Goal: Information Seeking & Learning: Learn about a topic

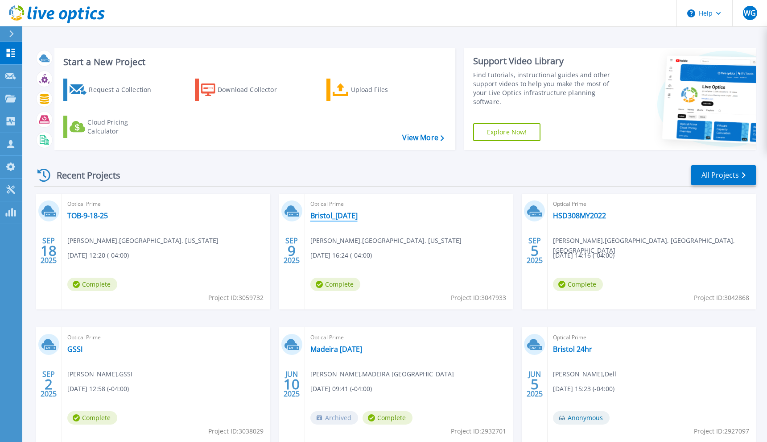
click at [340, 215] on link "Bristol_[DATE]" at bounding box center [333, 215] width 47 height 9
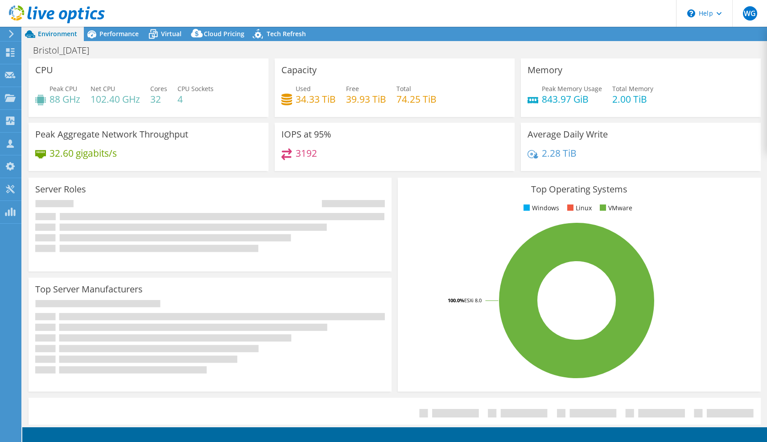
select select "USD"
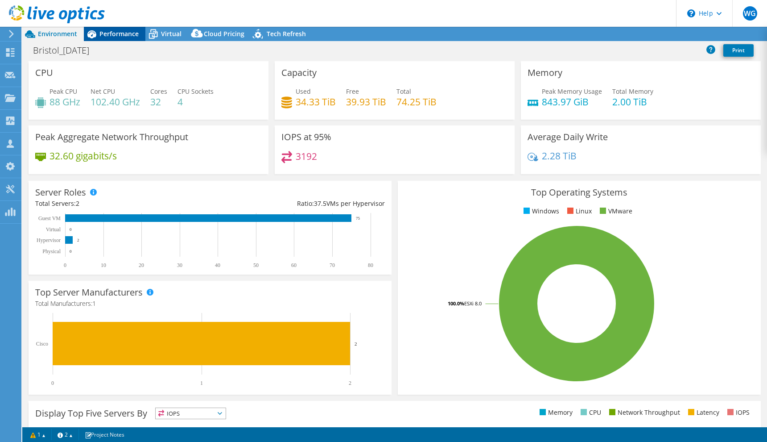
click at [131, 34] on span "Performance" at bounding box center [118, 33] width 39 height 8
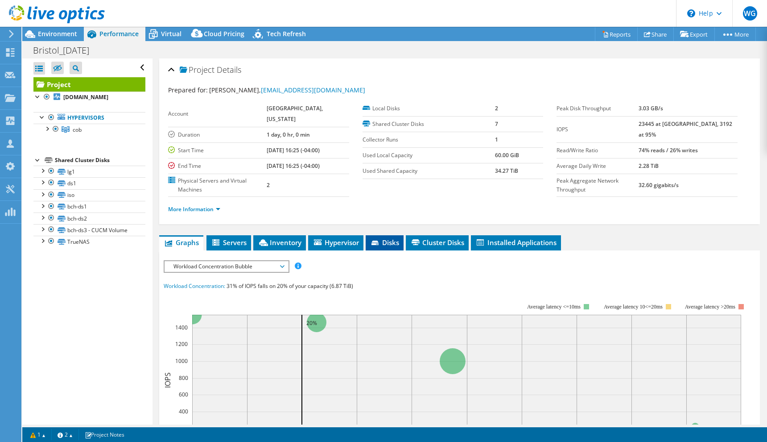
click at [381, 240] on icon at bounding box center [376, 243] width 9 height 6
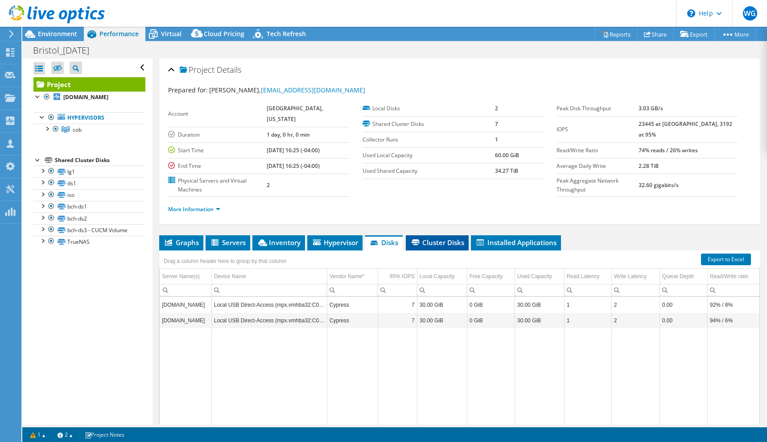
click at [434, 238] on span "Cluster Disks" at bounding box center [437, 242] width 54 height 9
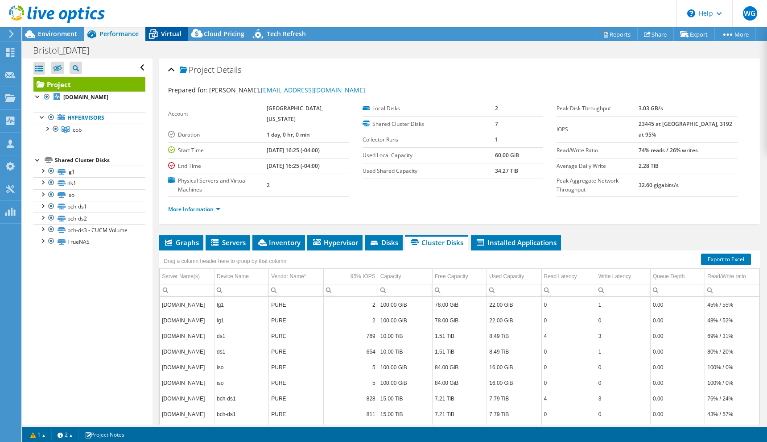
click at [173, 30] on span "Virtual" at bounding box center [171, 33] width 21 height 8
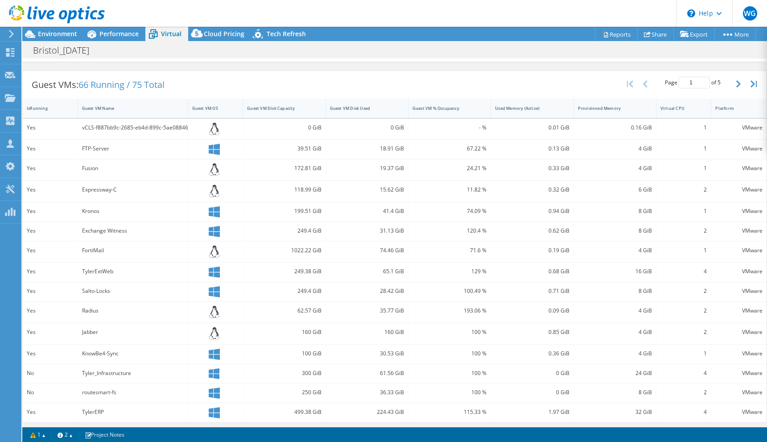
scroll to position [164, 0]
click at [101, 103] on div "Guest VM Name" at bounding box center [127, 108] width 99 height 14
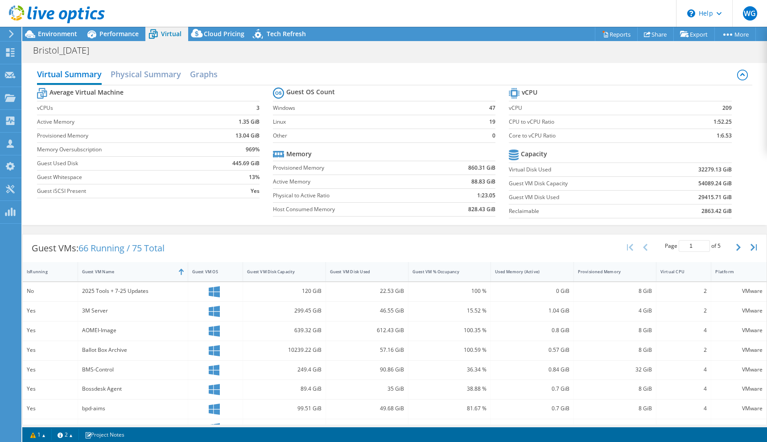
scroll to position [154, 0]
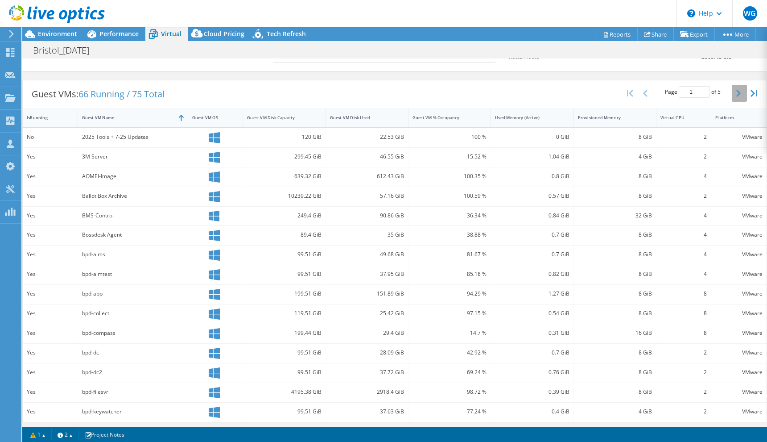
click at [734, 92] on button "button" at bounding box center [739, 93] width 15 height 17
type input "3"
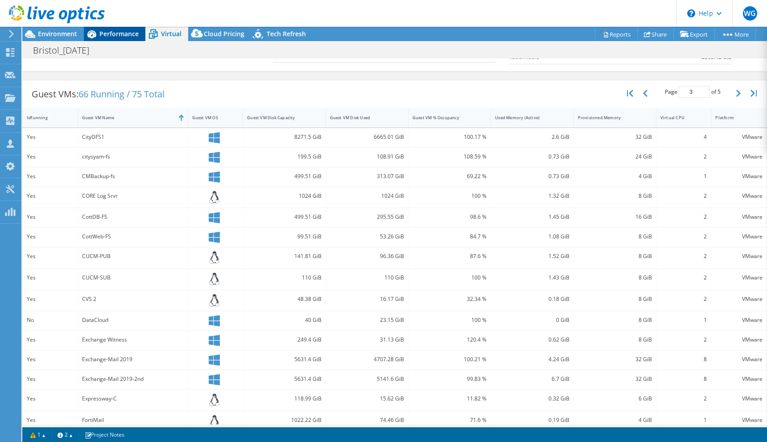
click at [114, 35] on span "Performance" at bounding box center [118, 33] width 39 height 8
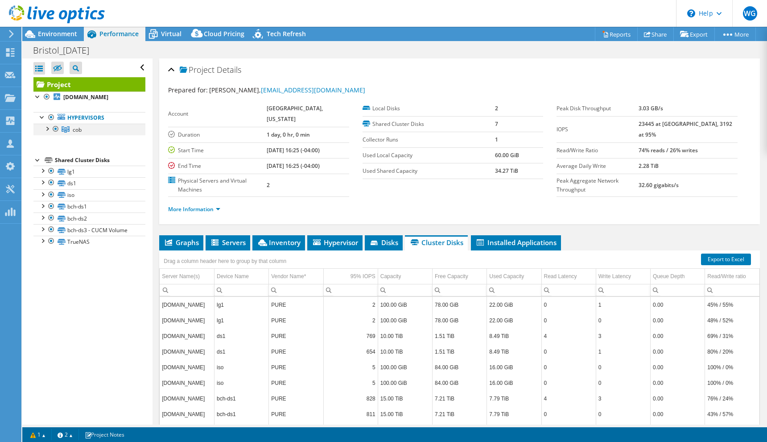
click at [48, 128] on div at bounding box center [46, 128] width 9 height 9
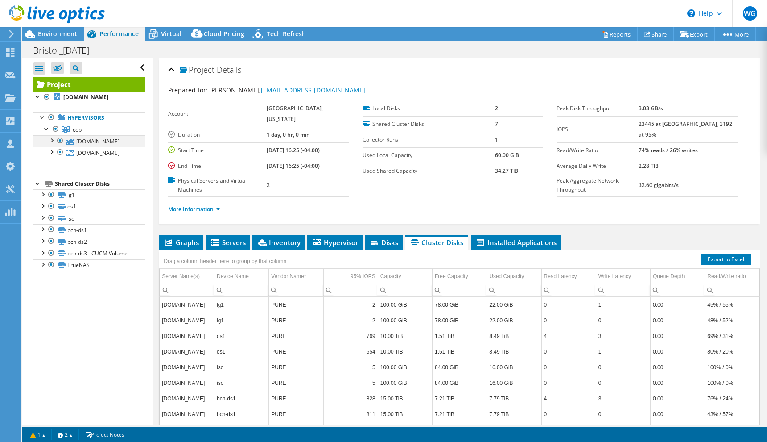
click at [54, 143] on div at bounding box center [51, 139] width 9 height 9
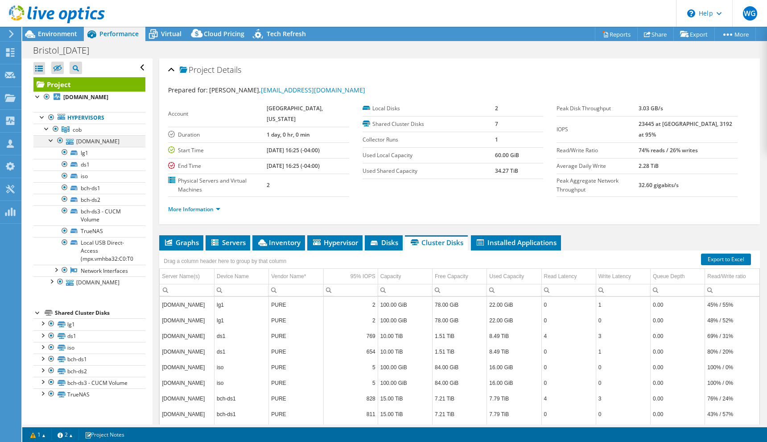
click at [54, 143] on div at bounding box center [51, 139] width 9 height 9
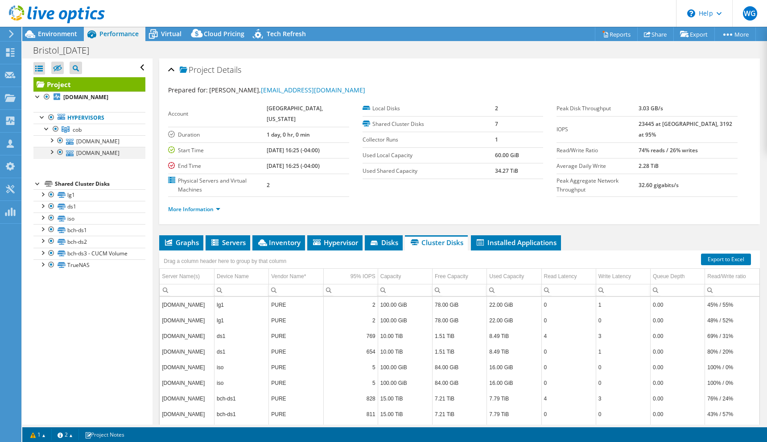
click at [51, 153] on div at bounding box center [51, 151] width 9 height 9
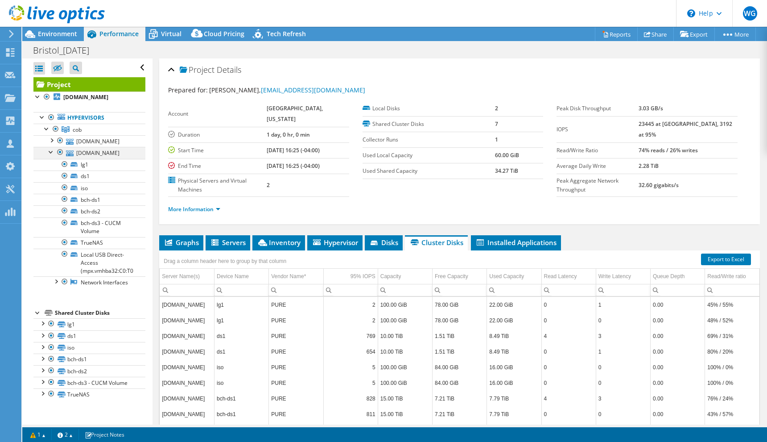
click at [51, 153] on div at bounding box center [51, 151] width 9 height 9
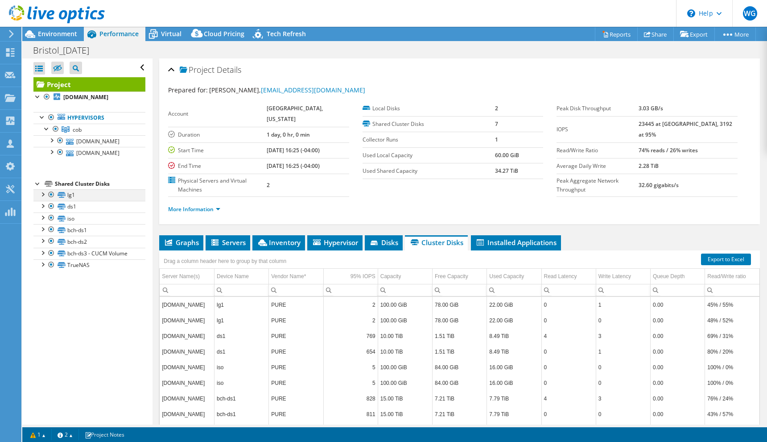
click at [44, 195] on div at bounding box center [42, 193] width 9 height 9
click at [108, 194] on link "lg1" at bounding box center [89, 195] width 112 height 12
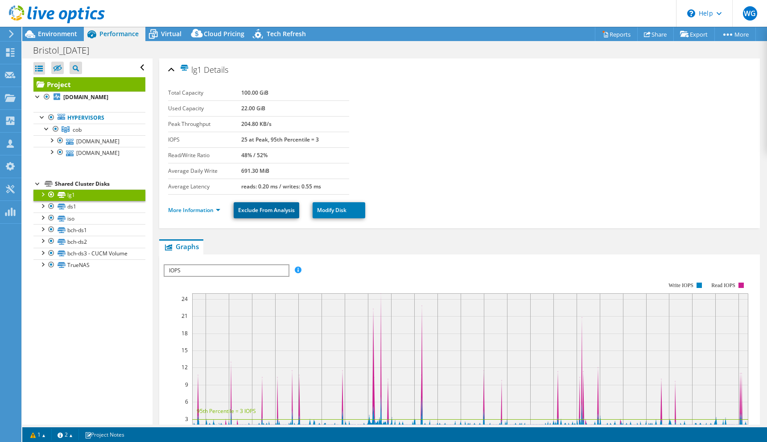
click at [265, 207] on link "Exclude From Analysis" at bounding box center [267, 210] width 66 height 16
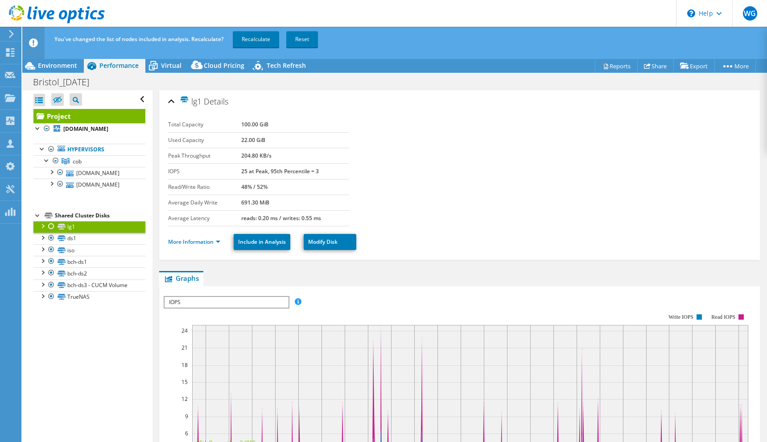
click at [62, 115] on link "Project" at bounding box center [89, 116] width 112 height 14
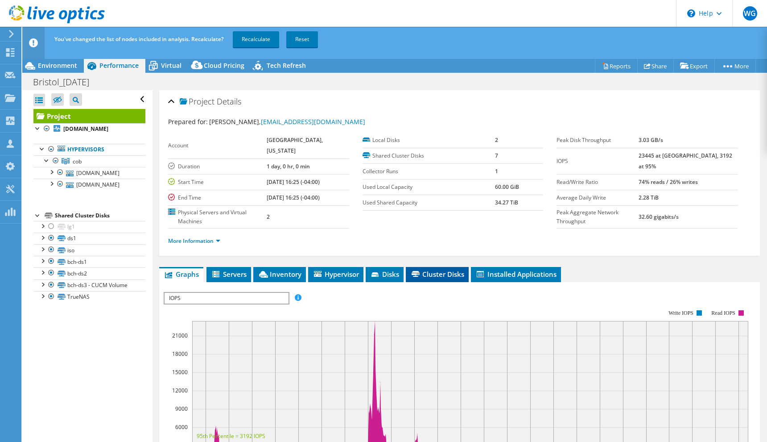
click at [450, 269] on span "Cluster Disks" at bounding box center [437, 273] width 54 height 9
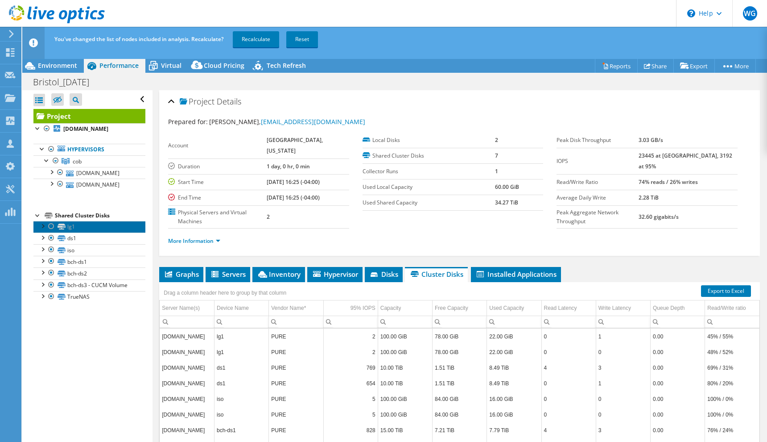
click at [69, 226] on link "lg1" at bounding box center [89, 227] width 112 height 12
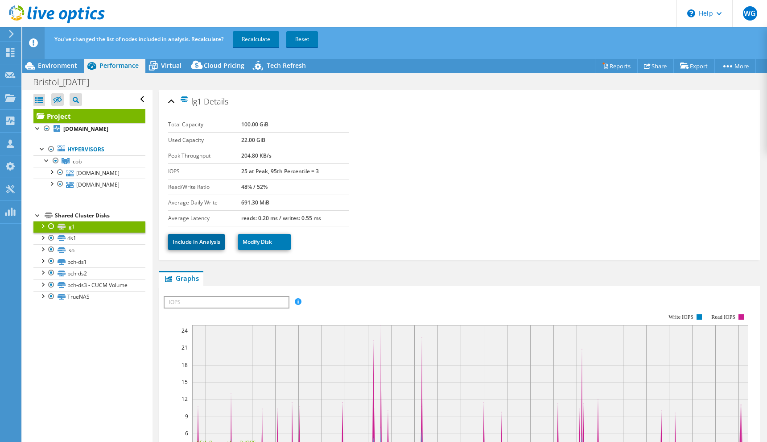
click at [197, 240] on link "Include in Analysis" at bounding box center [196, 242] width 57 height 16
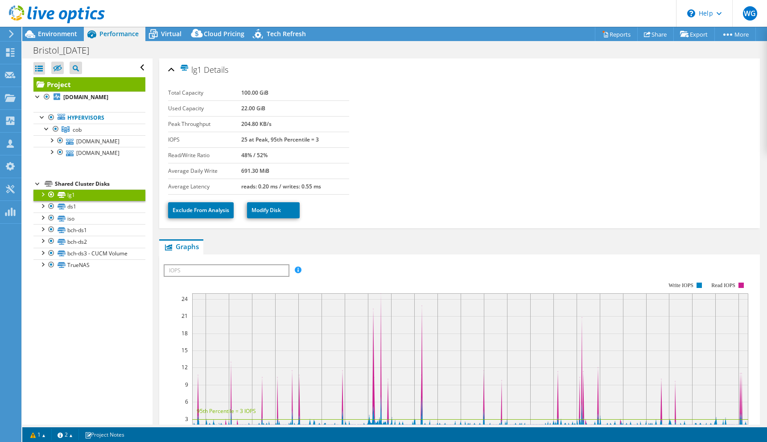
click at [141, 68] on div "Open All Close All Hide Excluded Nodes Project Tree Filter" at bounding box center [89, 67] width 112 height 19
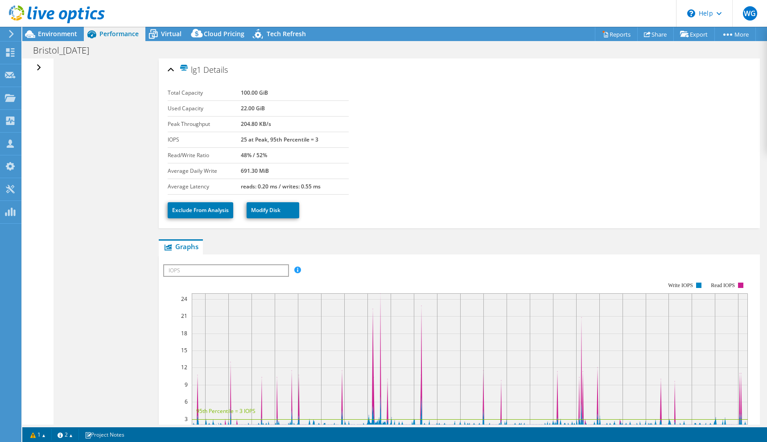
click at [32, 66] on div "Open All Close All Hide Excluded Nodes Project Tree Filter" at bounding box center [37, 241] width 31 height 366
click at [172, 70] on div "lg1 Details" at bounding box center [459, 70] width 583 height 19
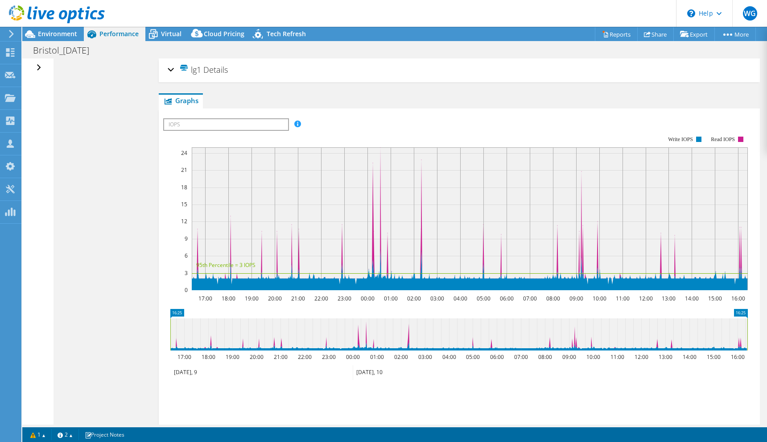
click at [167, 69] on div "lg1 Details Total Capacity 100.00 GiB Used Capacity 22.00 GiB Peak Throughput 2…" at bounding box center [459, 70] width 601 height 24
click at [172, 67] on div "lg1 Details" at bounding box center [459, 70] width 583 height 19
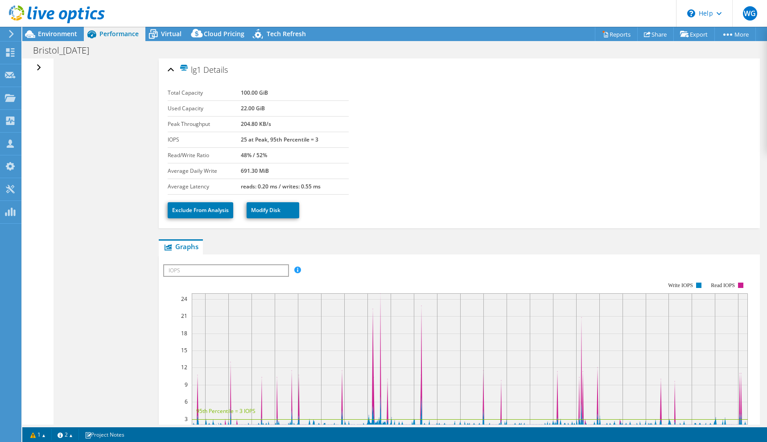
click at [40, 66] on div "Open All Close All Hide Excluded Nodes Project Tree Filter" at bounding box center [39, 67] width 13 height 19
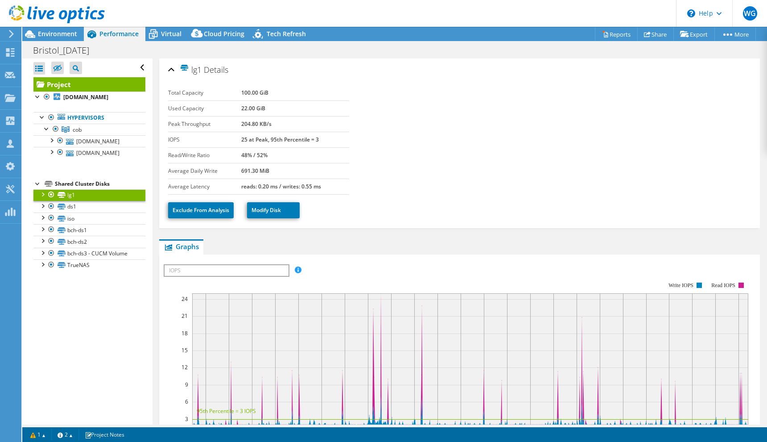
click at [81, 84] on link "Project" at bounding box center [89, 84] width 112 height 14
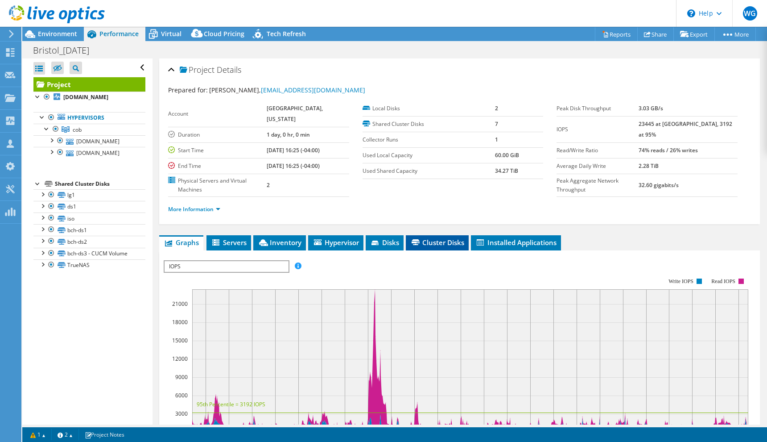
click at [423, 238] on span "Cluster Disks" at bounding box center [437, 242] width 54 height 9
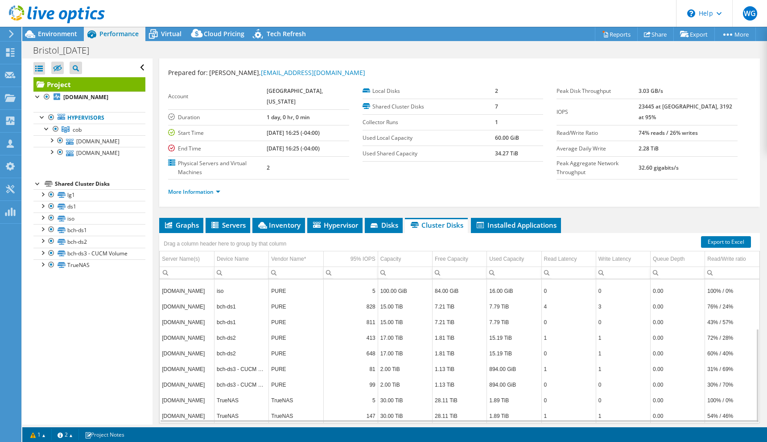
scroll to position [30, 0]
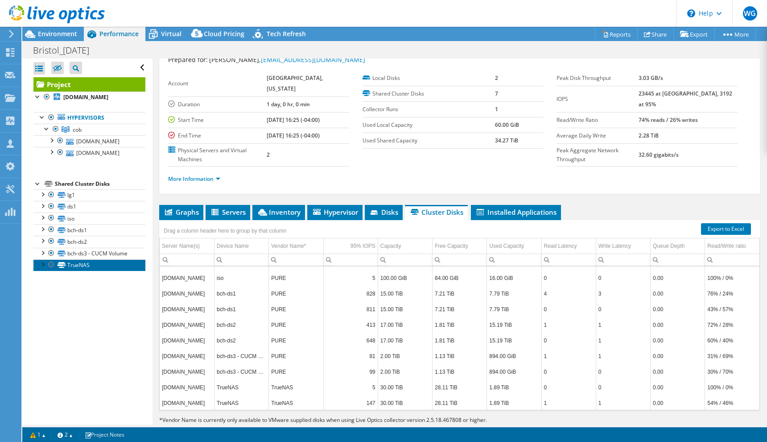
click at [71, 263] on link "TrueNAS" at bounding box center [89, 265] width 112 height 12
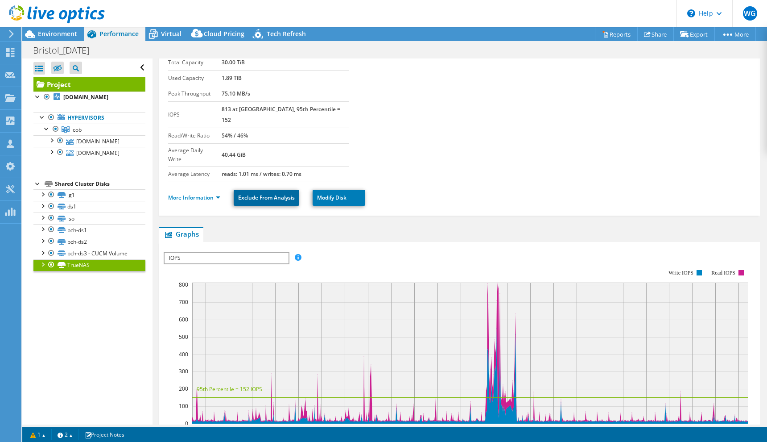
click at [252, 190] on link "Exclude From Analysis" at bounding box center [267, 198] width 66 height 16
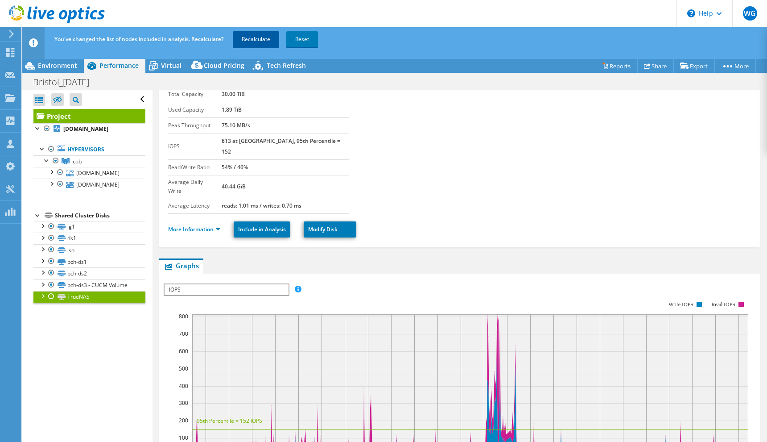
click at [258, 37] on link "Recalculate" at bounding box center [256, 39] width 46 height 16
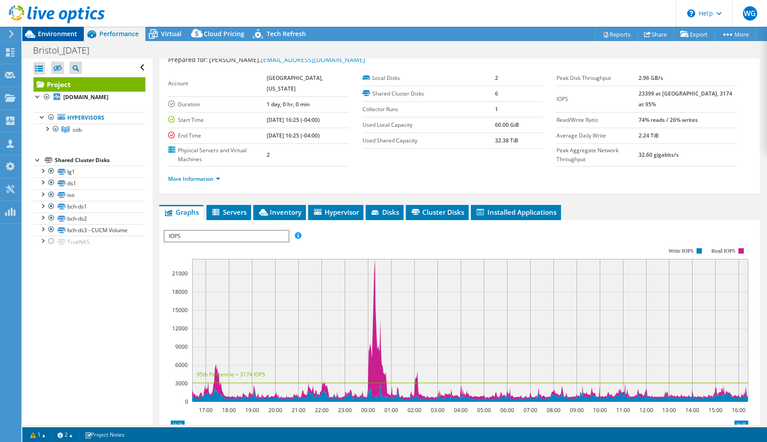
click at [54, 37] on span "Environment" at bounding box center [57, 33] width 39 height 8
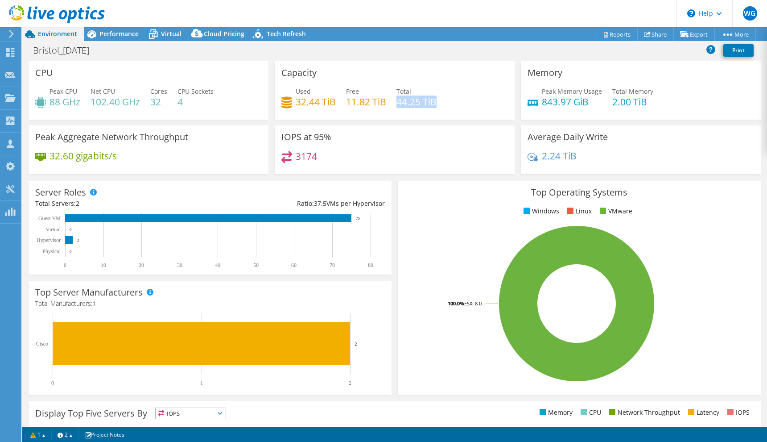
drag, startPoint x: 437, startPoint y: 104, endPoint x: 396, endPoint y: 100, distance: 41.7
click at [396, 100] on div "Used 32.44 TiB Free 11.82 TiB Total 44.25 TiB" at bounding box center [394, 101] width 227 height 29
drag, startPoint x: 345, startPoint y: 103, endPoint x: 386, endPoint y: 102, distance: 41.1
click at [386, 102] on div "Used 32.44 TiB Free 11.82 TiB Total 44.25 TiB" at bounding box center [394, 101] width 227 height 29
drag, startPoint x: 434, startPoint y: 103, endPoint x: 396, endPoint y: 103, distance: 38.4
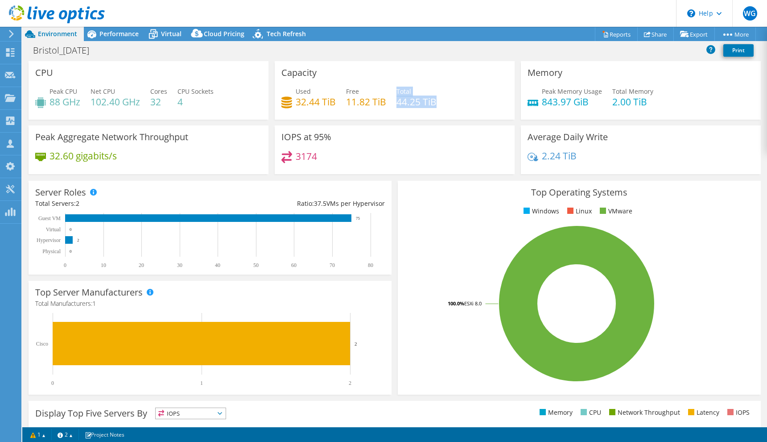
click at [396, 103] on div "Used 32.44 TiB Free 11.82 TiB Total 44.25 TiB" at bounding box center [394, 101] width 227 height 29
click at [467, 93] on div "Used 32.44 TiB Free 11.82 TiB Total 44.25 TiB" at bounding box center [394, 101] width 227 height 29
click at [442, 60] on div "Bristol_[DATE] Print" at bounding box center [394, 51] width 745 height 19
click at [113, 30] on span "Performance" at bounding box center [118, 33] width 39 height 8
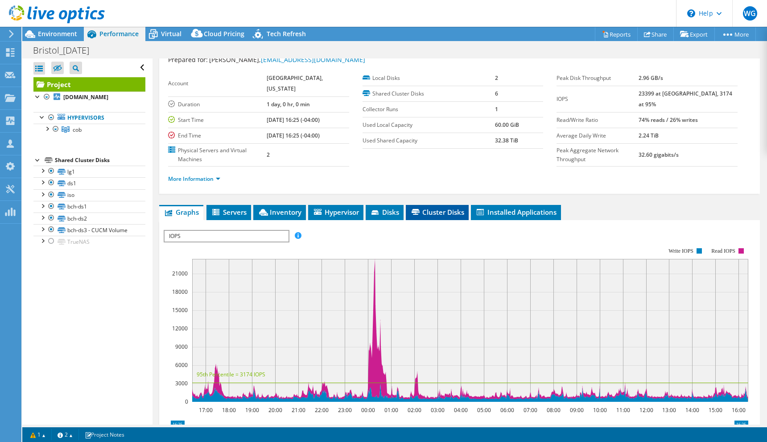
click at [432, 207] on span "Cluster Disks" at bounding box center [437, 211] width 54 height 9
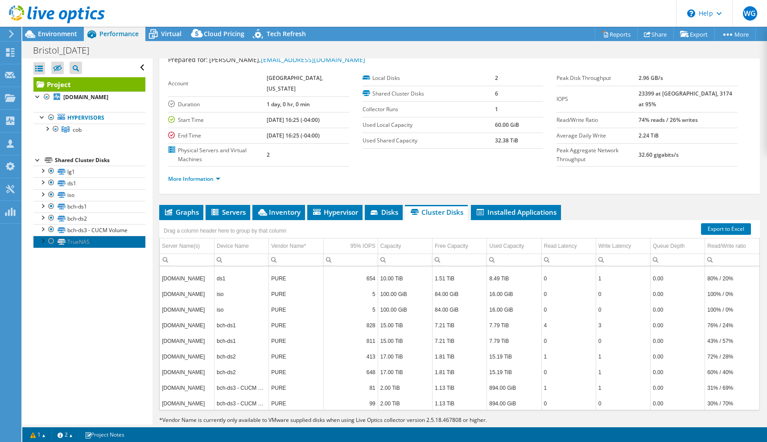
click at [74, 237] on link "TrueNAS" at bounding box center [89, 242] width 112 height 12
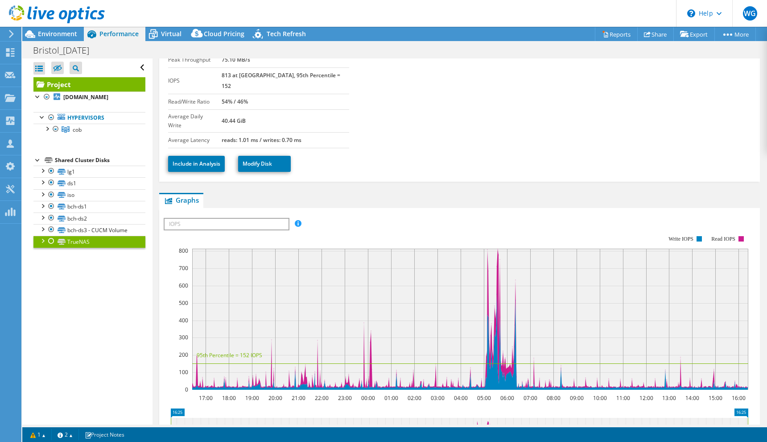
scroll to position [0, 0]
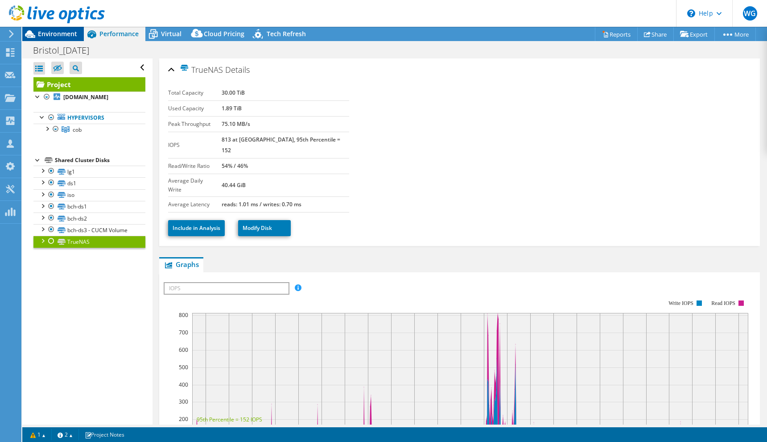
click at [58, 33] on span "Environment" at bounding box center [57, 33] width 39 height 8
